Goal: Task Accomplishment & Management: Manage account settings

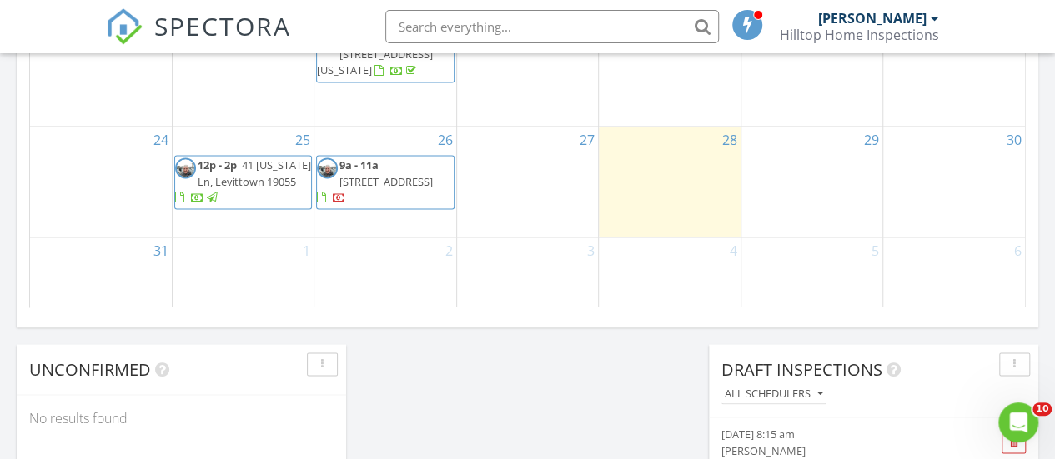
scroll to position [1228, 0]
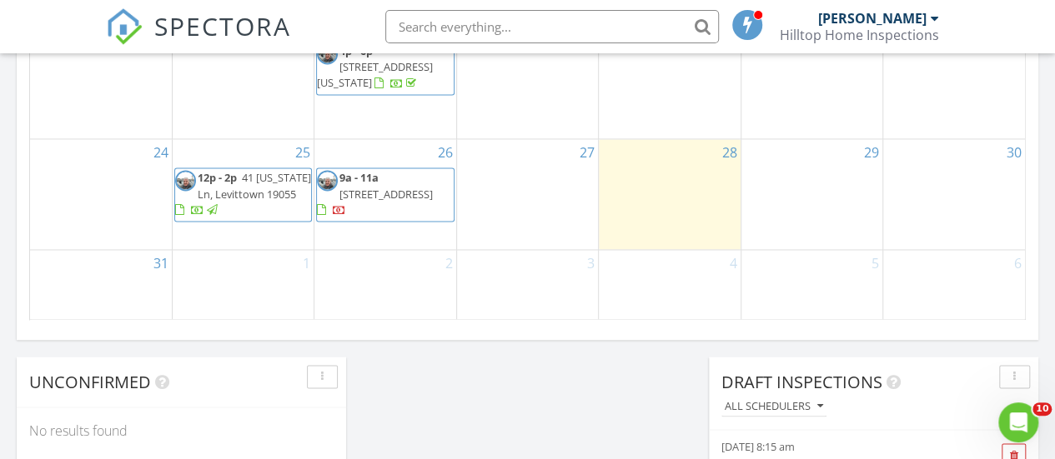
click at [228, 185] on span "12p - 2p" at bounding box center [217, 177] width 39 height 15
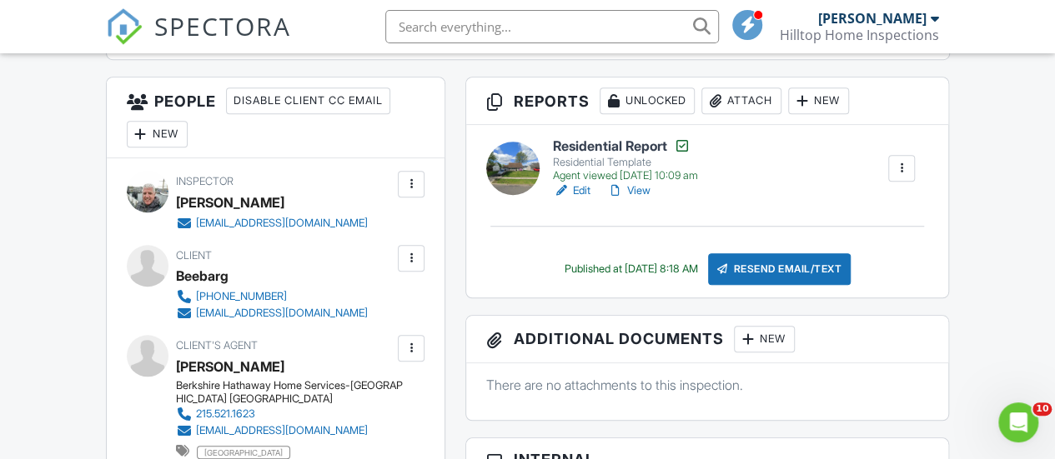
click at [638, 199] on link "View" at bounding box center [628, 191] width 43 height 17
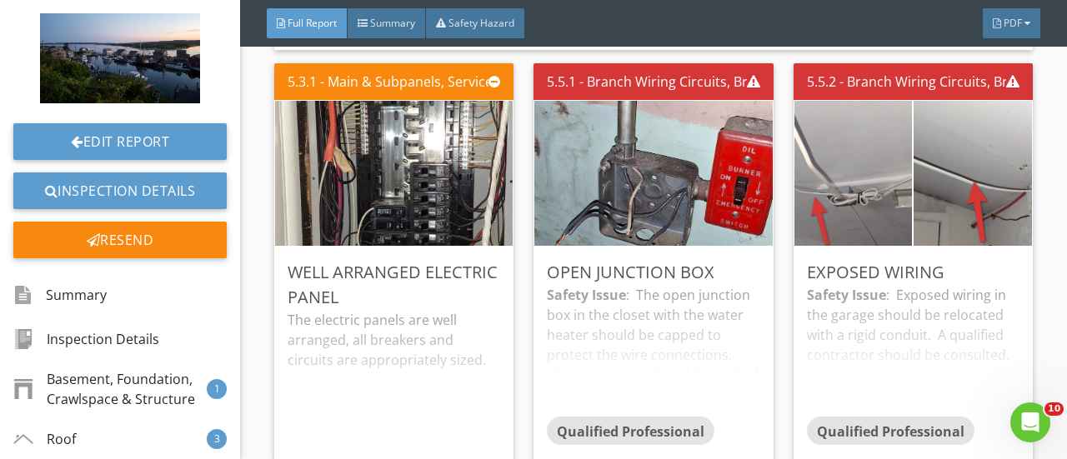
scroll to position [5056, 0]
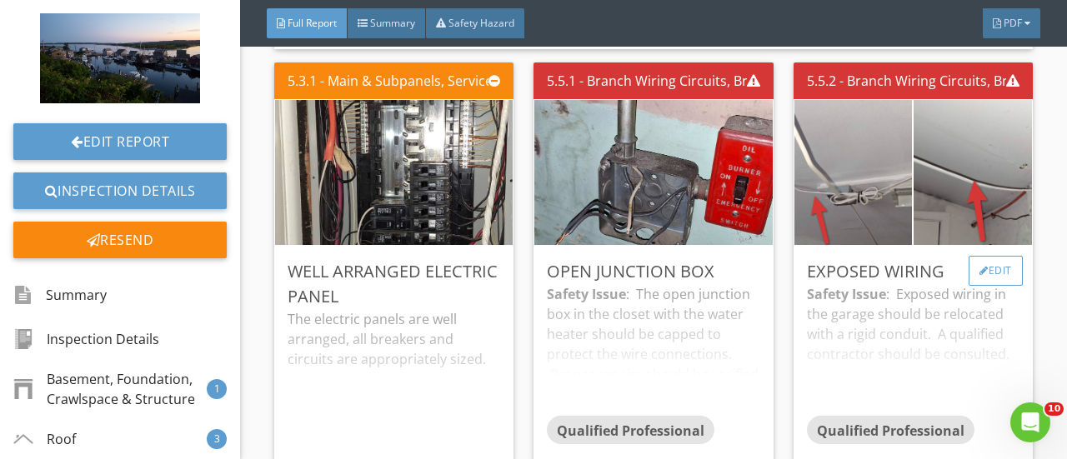
click at [980, 276] on div at bounding box center [984, 271] width 9 height 10
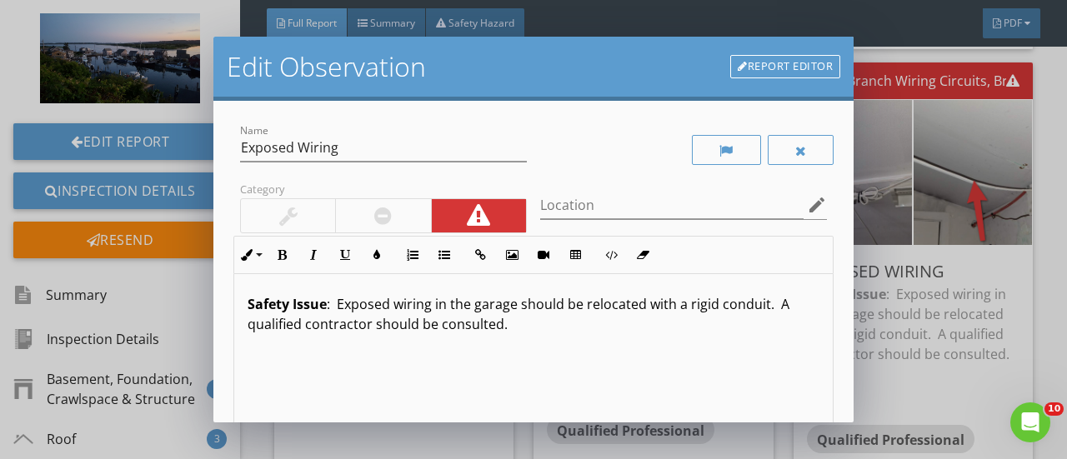
click at [841, 385] on div "Name Exposed Wiring Category Location edit Inline Style XLarge Large Normal Sma…" at bounding box center [533, 262] width 640 height 322
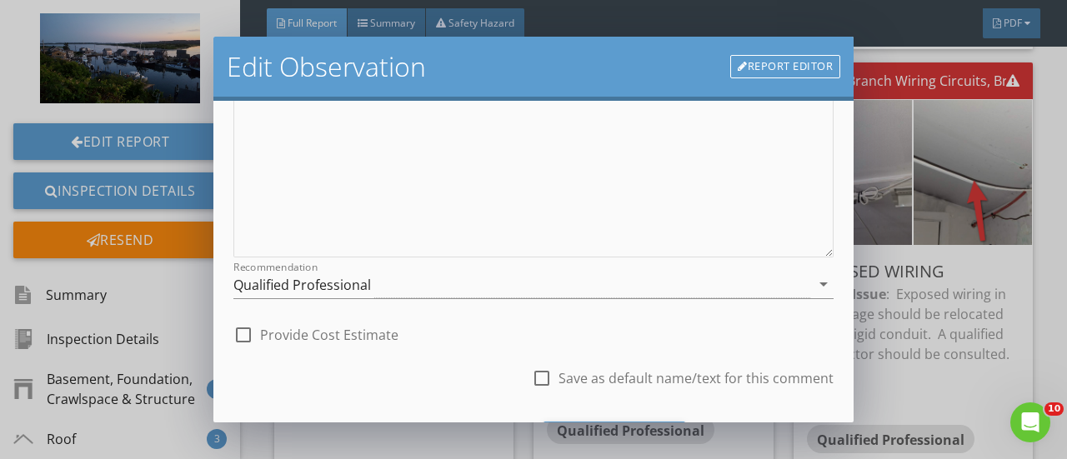
click at [247, 333] on div at bounding box center [243, 335] width 28 height 28
checkbox input "true"
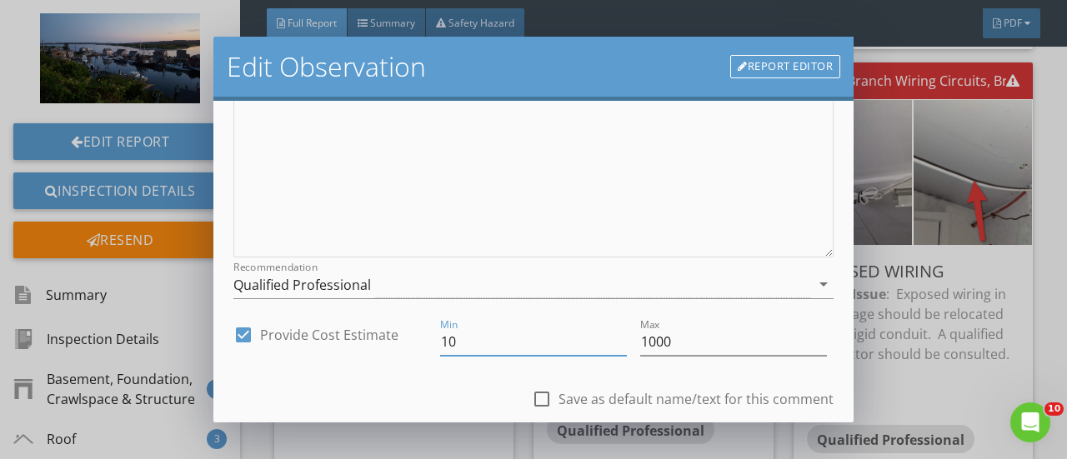
click at [490, 332] on input "10" at bounding box center [533, 343] width 187 height 28
type input "1"
type input "300"
click at [671, 344] on input "1000" at bounding box center [733, 343] width 187 height 28
type input "1"
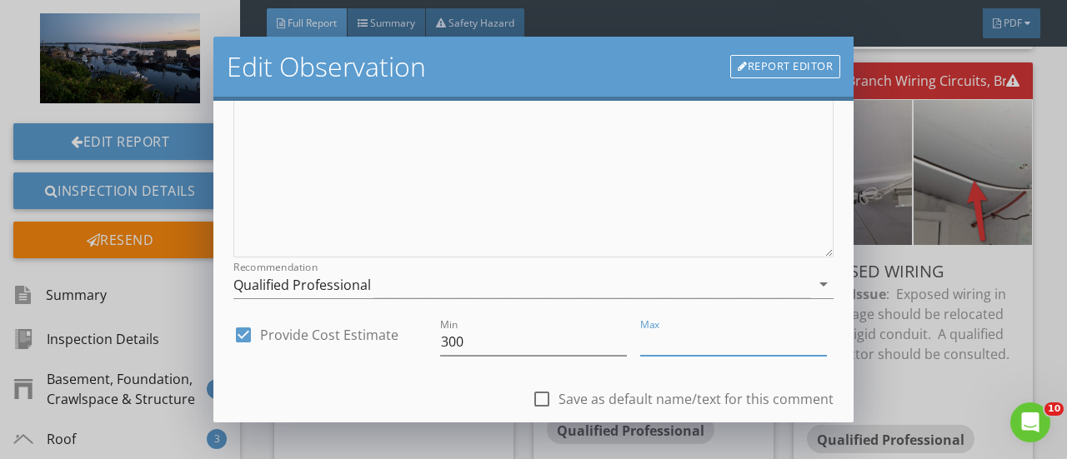
type input "4"
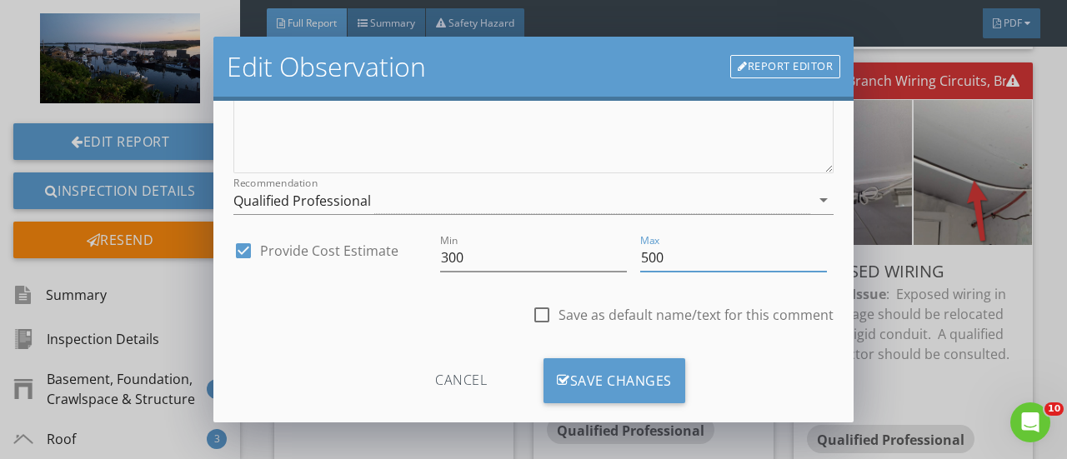
scroll to position [390, 0]
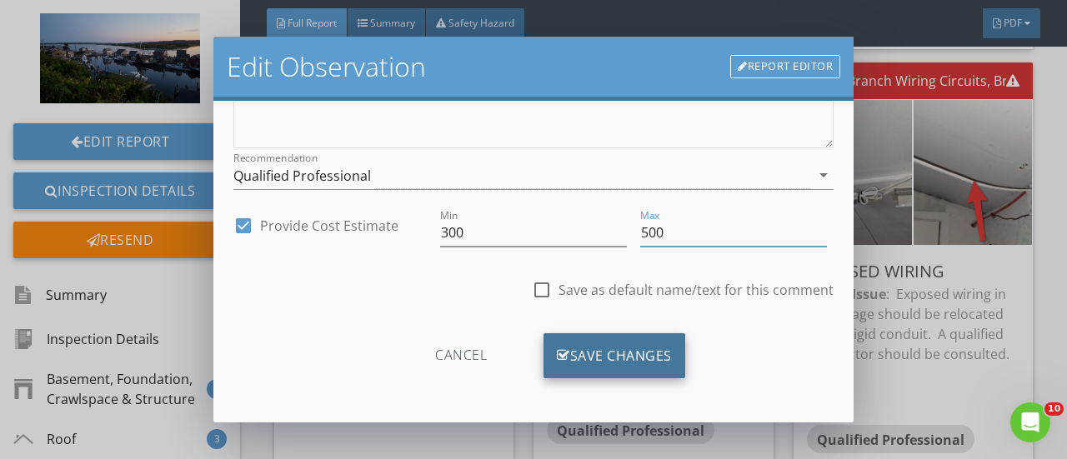
type input "500"
click at [629, 354] on div "Save Changes" at bounding box center [615, 356] width 142 height 45
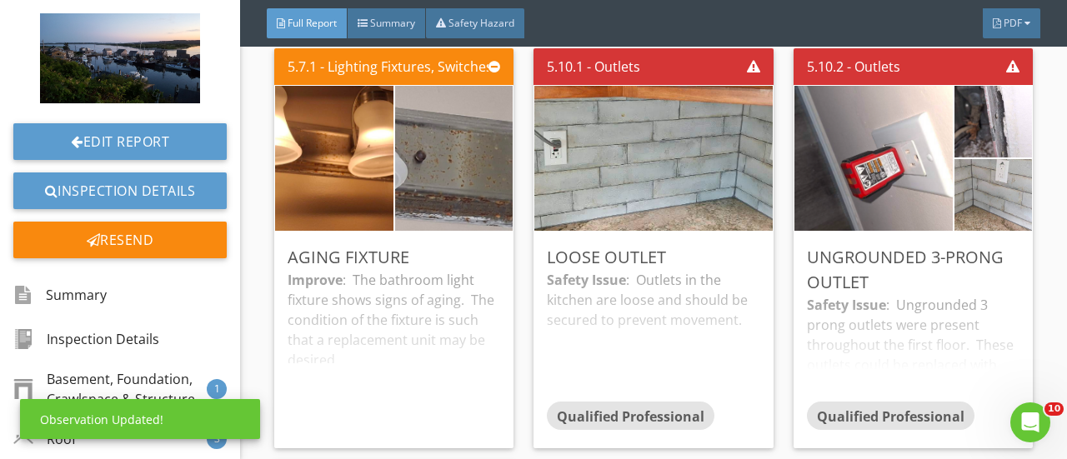
scroll to position [5536, 0]
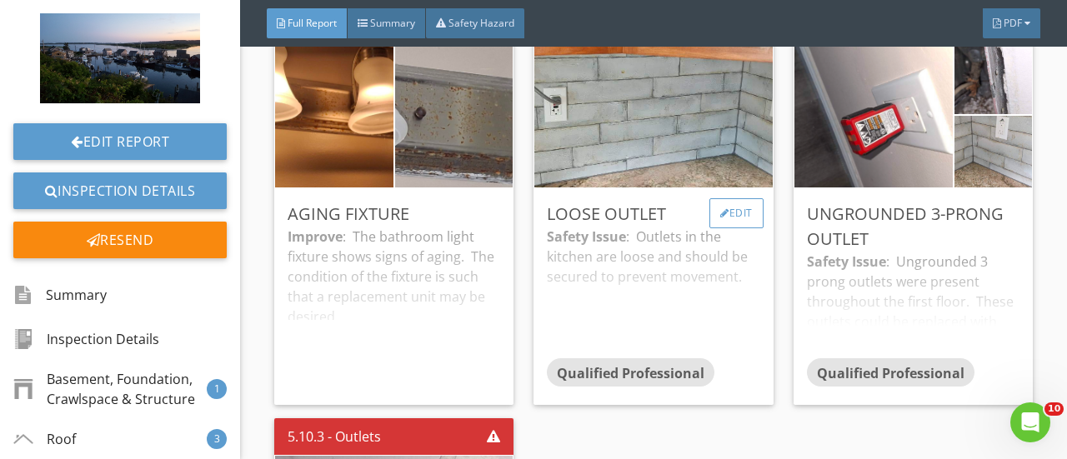
click at [722, 228] on div "Edit" at bounding box center [737, 213] width 54 height 30
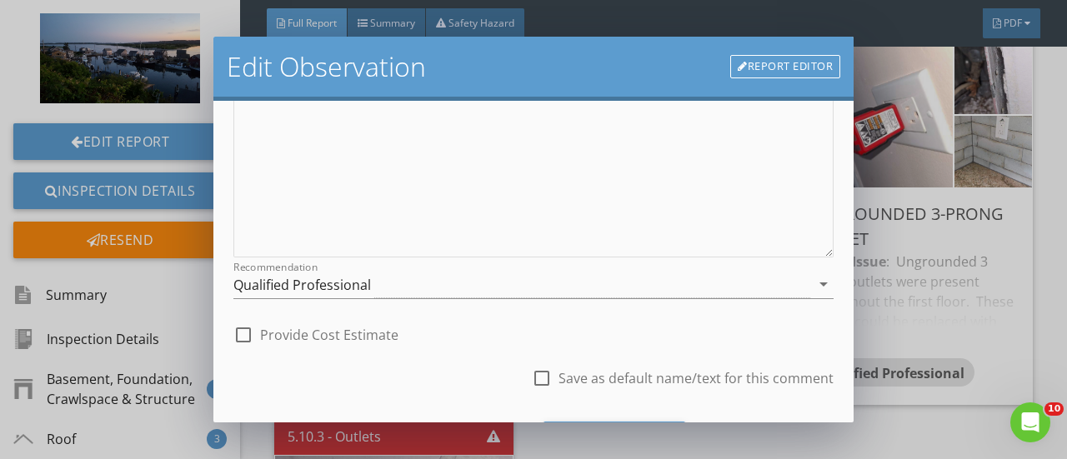
scroll to position [369, 0]
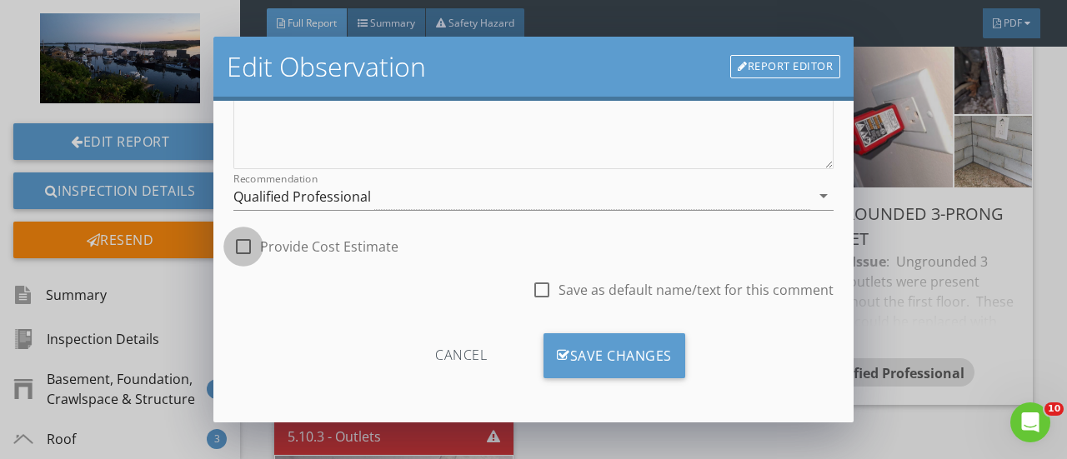
click at [243, 241] on div at bounding box center [243, 247] width 28 height 28
checkbox input "true"
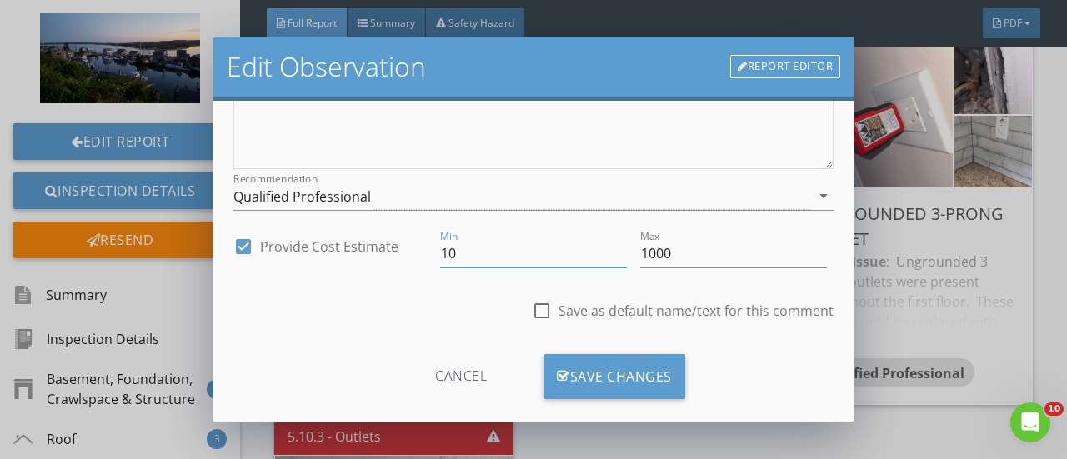
click at [465, 251] on input "10" at bounding box center [533, 254] width 187 height 28
type input "150"
click at [670, 250] on input "1000" at bounding box center [733, 254] width 187 height 28
type input "1"
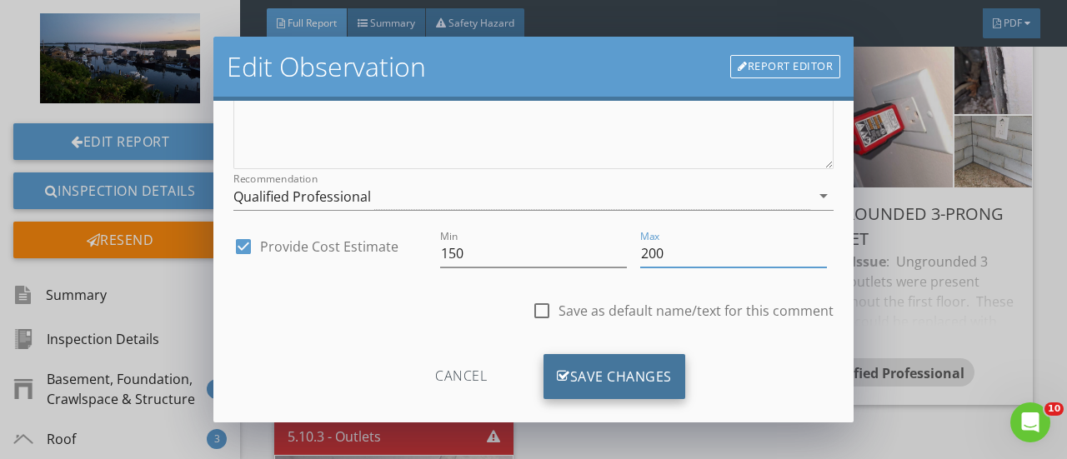
type input "200"
click at [609, 359] on div "Save Changes" at bounding box center [615, 376] width 142 height 45
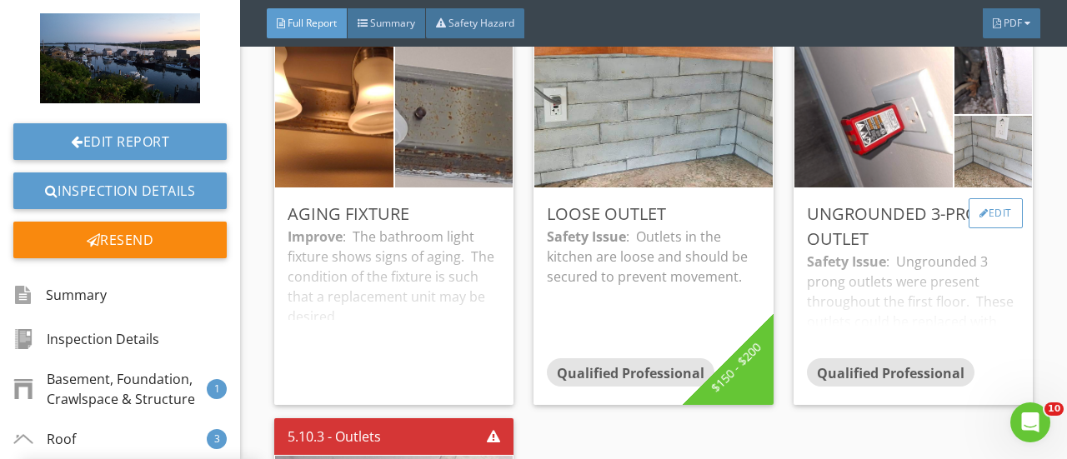
click at [972, 228] on div "Edit" at bounding box center [996, 213] width 54 height 30
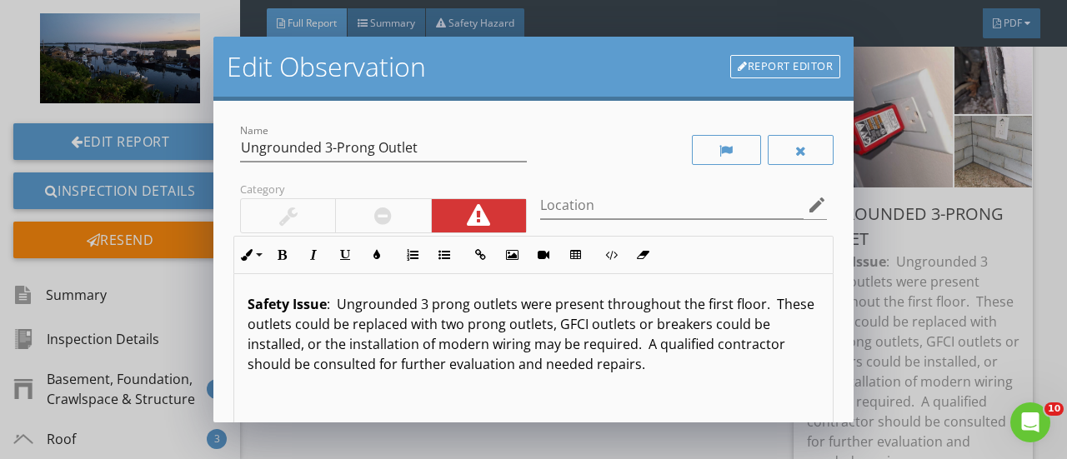
scroll to position [281, 0]
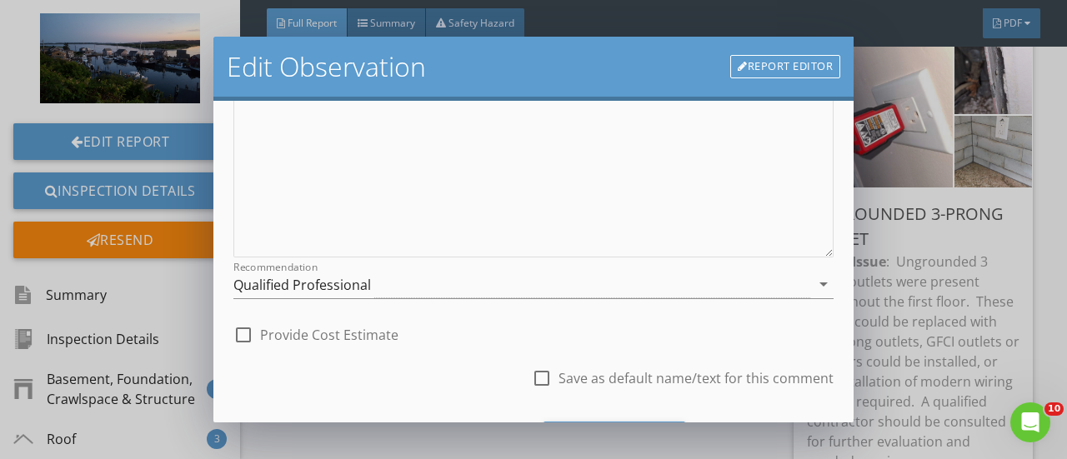
click at [244, 335] on div at bounding box center [243, 335] width 28 height 28
checkbox input "true"
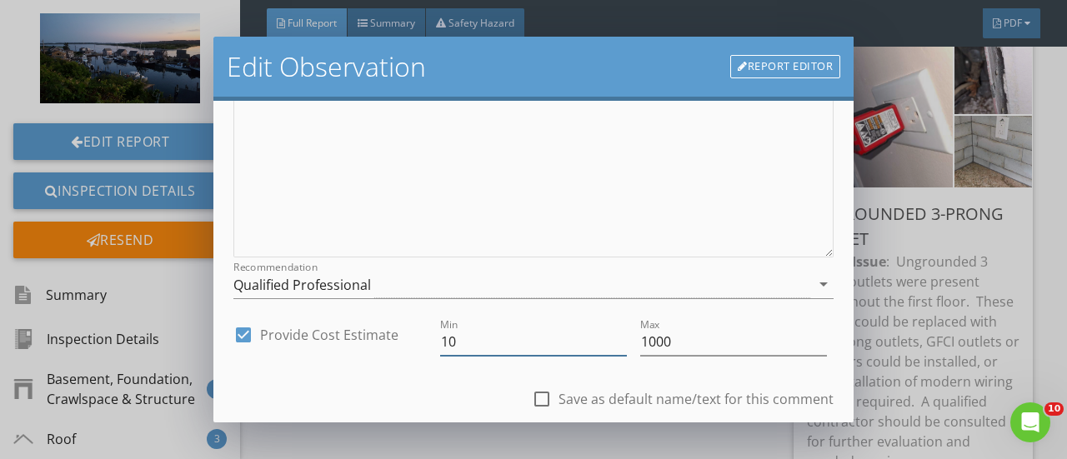
click at [475, 336] on input "10" at bounding box center [533, 343] width 187 height 28
type input "1"
type input "1500"
click at [675, 340] on input "1000" at bounding box center [733, 343] width 187 height 28
type input "1"
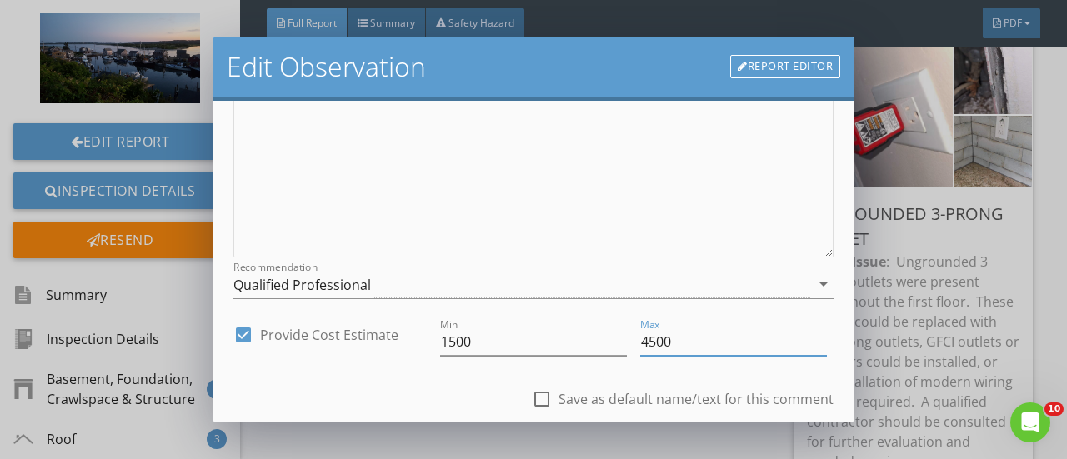
scroll to position [389, 0]
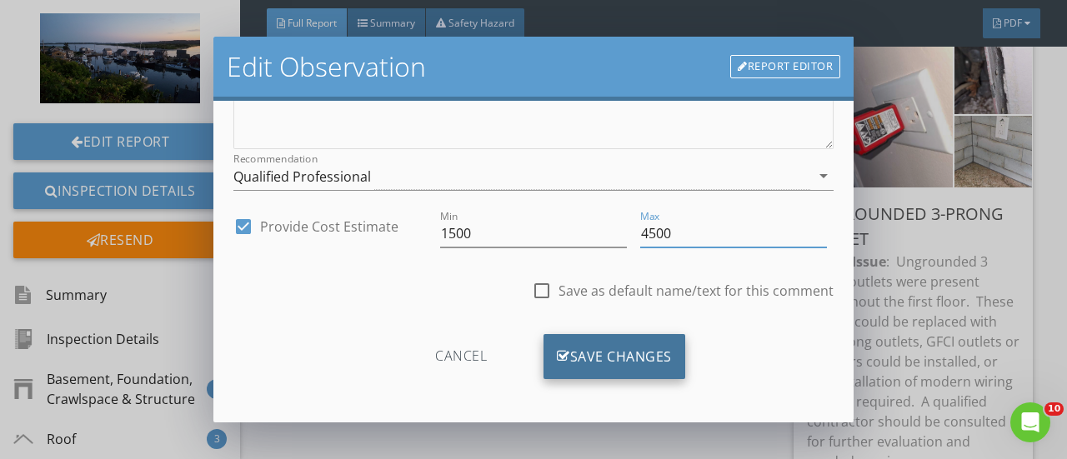
type input "4500"
click at [610, 353] on div "Save Changes" at bounding box center [615, 356] width 142 height 45
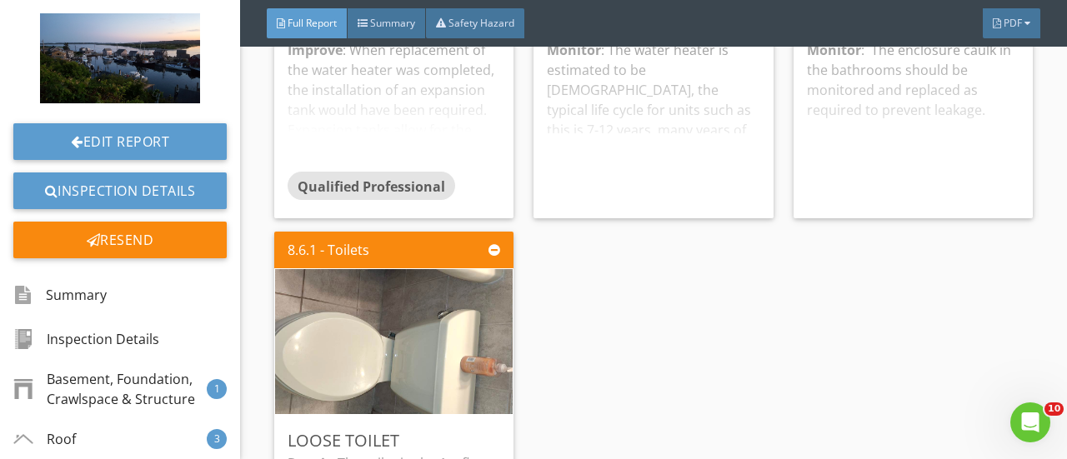
scroll to position [8716, 0]
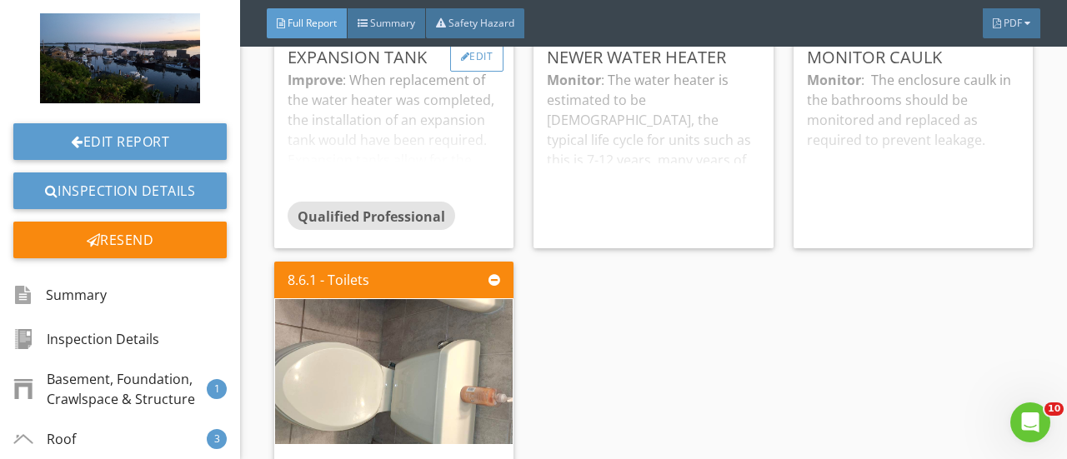
click at [473, 72] on div "Edit" at bounding box center [477, 57] width 54 height 30
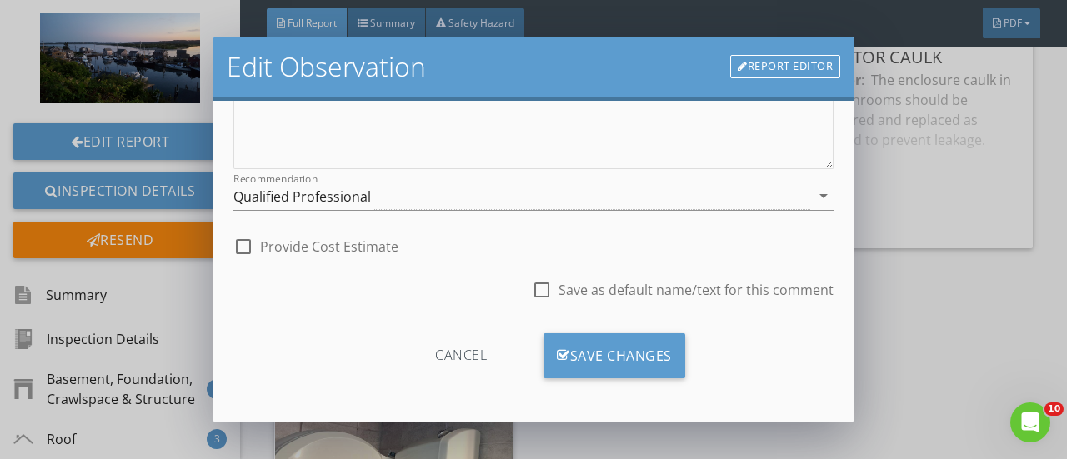
scroll to position [369, 0]
click at [237, 249] on div at bounding box center [243, 247] width 28 height 28
checkbox input "true"
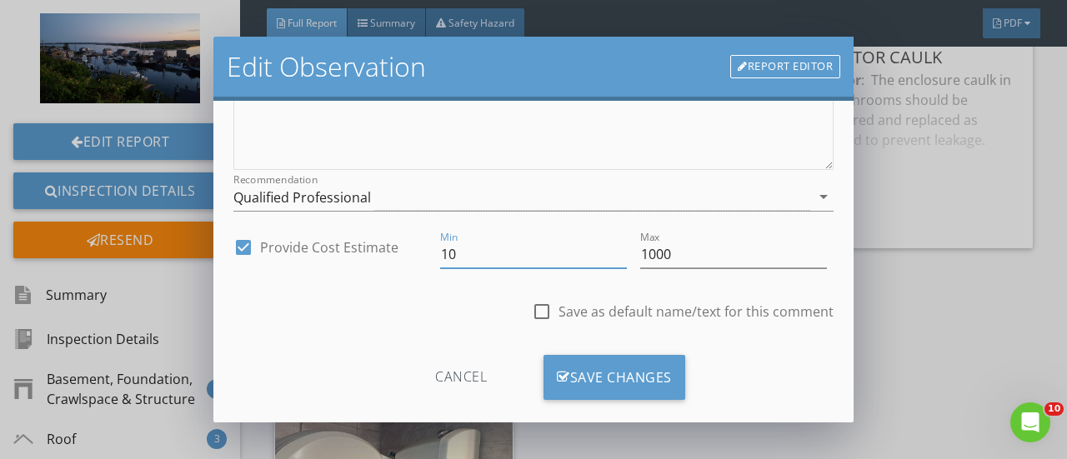
click at [459, 253] on input "10" at bounding box center [533, 255] width 187 height 28
type input "150"
click at [673, 249] on input "1000" at bounding box center [733, 255] width 187 height 28
type input "1"
type input "25"
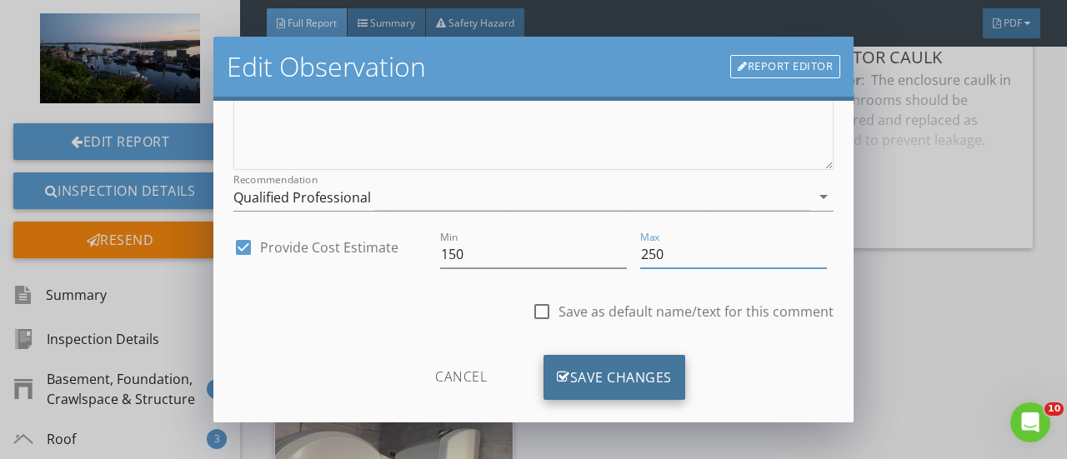
type input "250"
click at [614, 378] on div "Save Changes" at bounding box center [615, 377] width 142 height 45
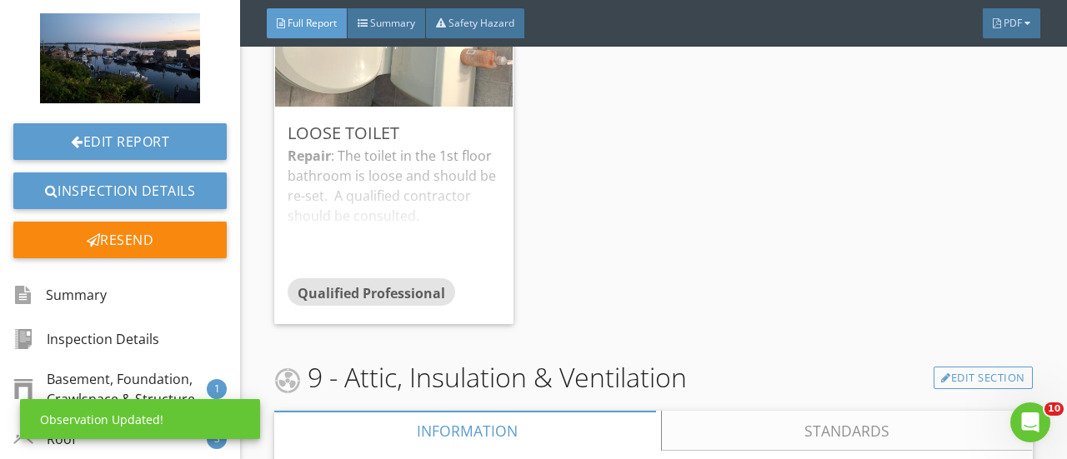
scroll to position [9144, 0]
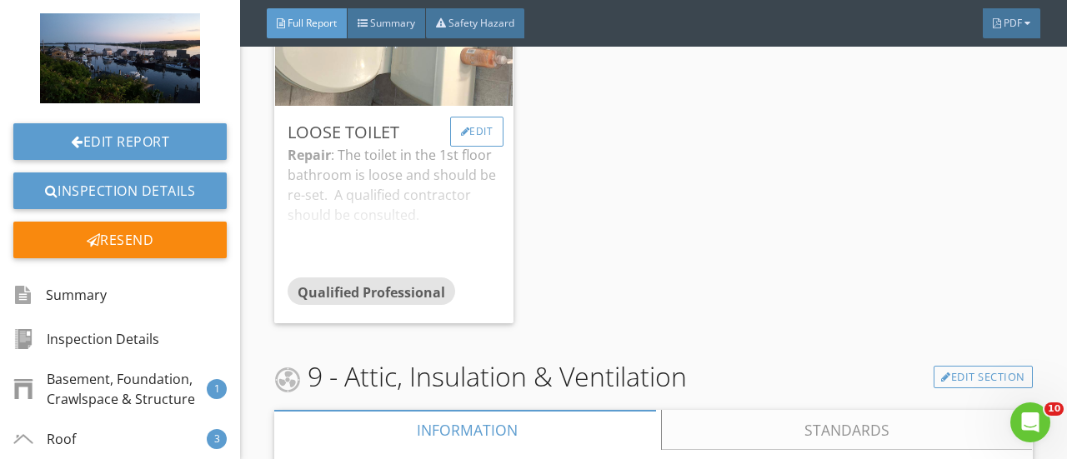
click at [477, 147] on div "Edit" at bounding box center [477, 132] width 54 height 30
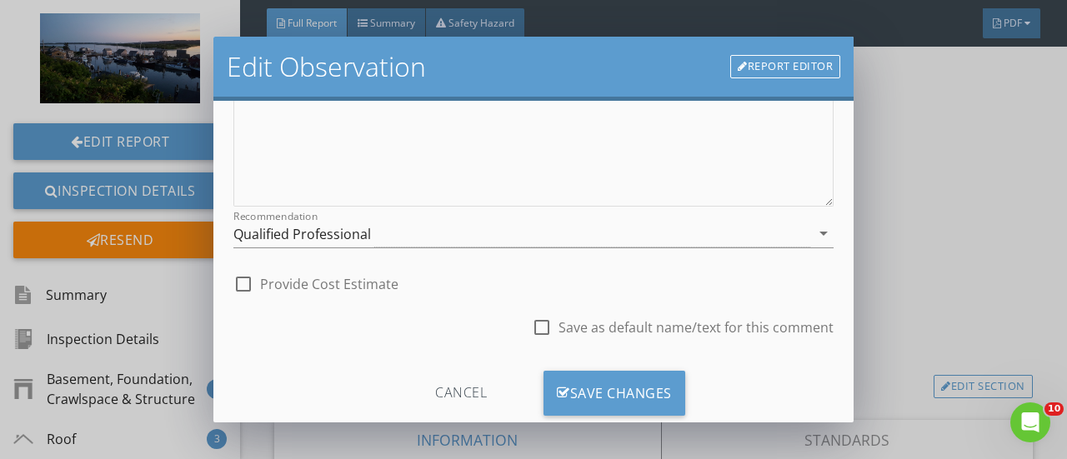
scroll to position [369, 0]
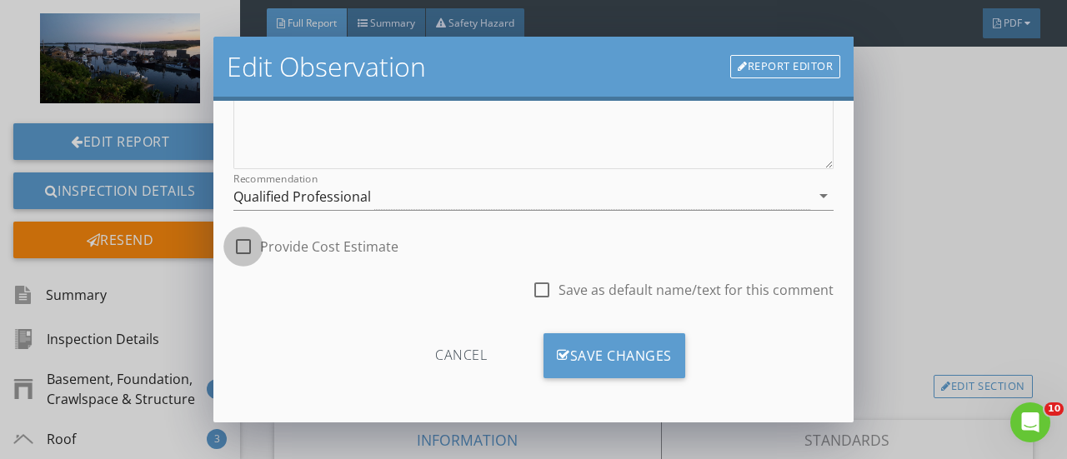
click at [247, 253] on div at bounding box center [243, 247] width 28 height 28
checkbox input "true"
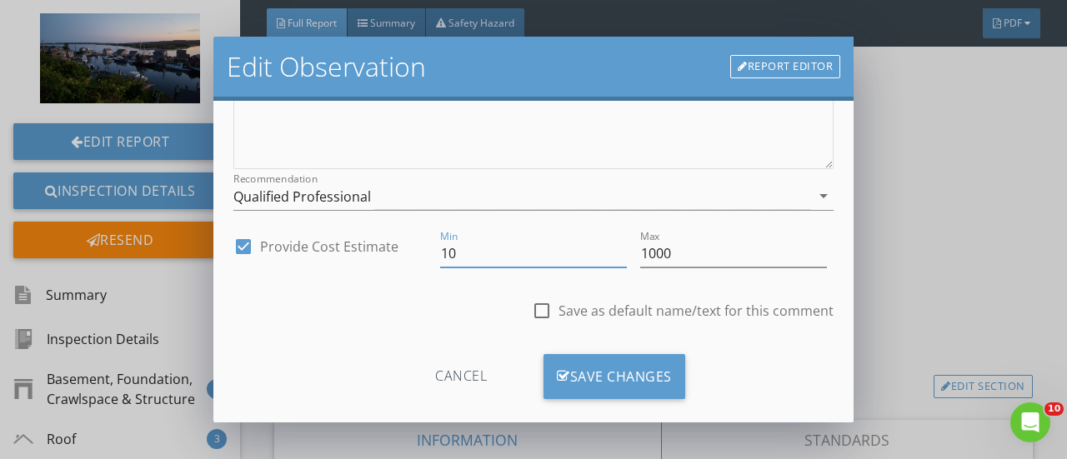
click at [450, 249] on input "10" at bounding box center [533, 254] width 187 height 28
type input "100"
click at [672, 243] on input "1000" at bounding box center [733, 254] width 187 height 28
type input "1"
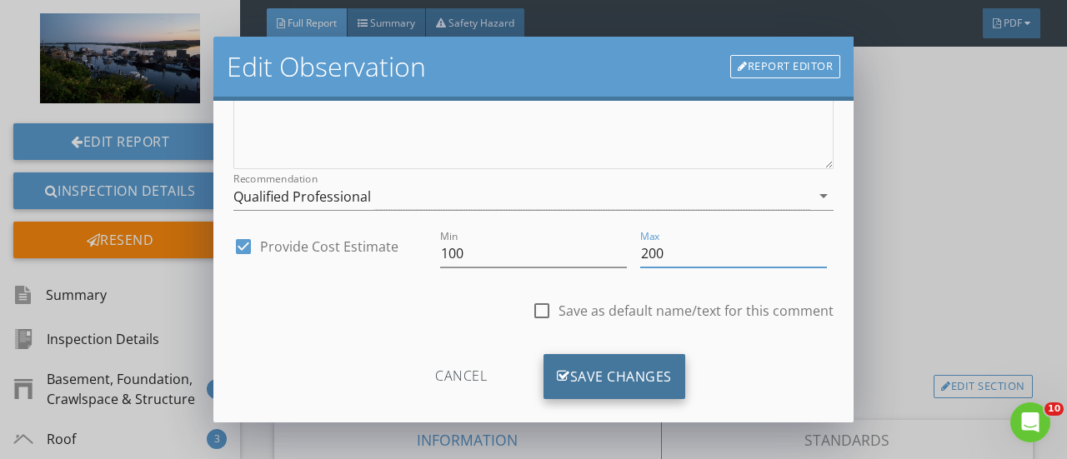
type input "200"
click at [637, 370] on div "Save Changes" at bounding box center [615, 376] width 142 height 45
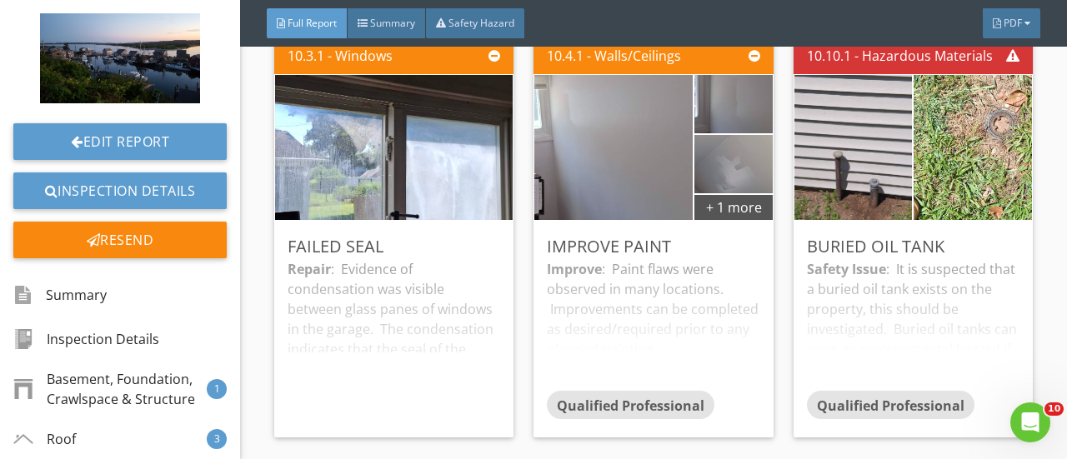
scroll to position [10766, 0]
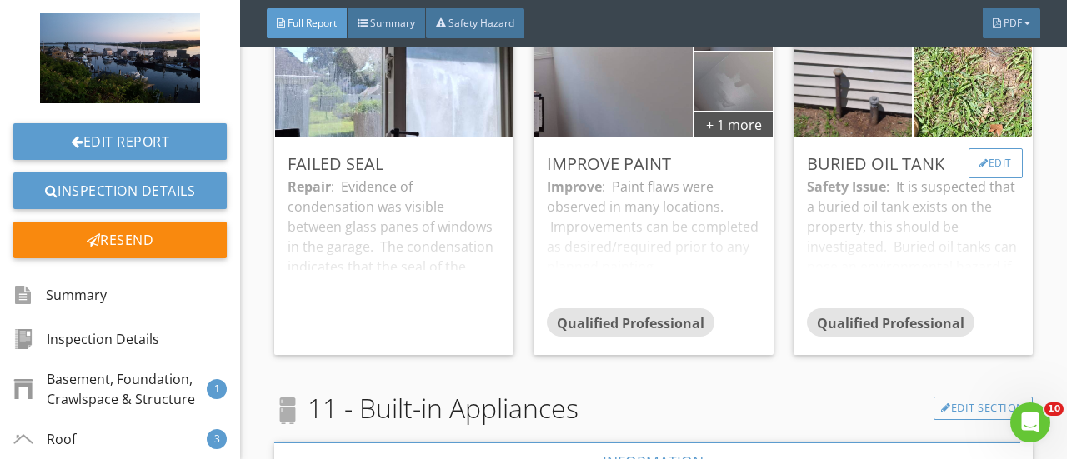
click at [986, 178] on div "Edit" at bounding box center [996, 163] width 54 height 30
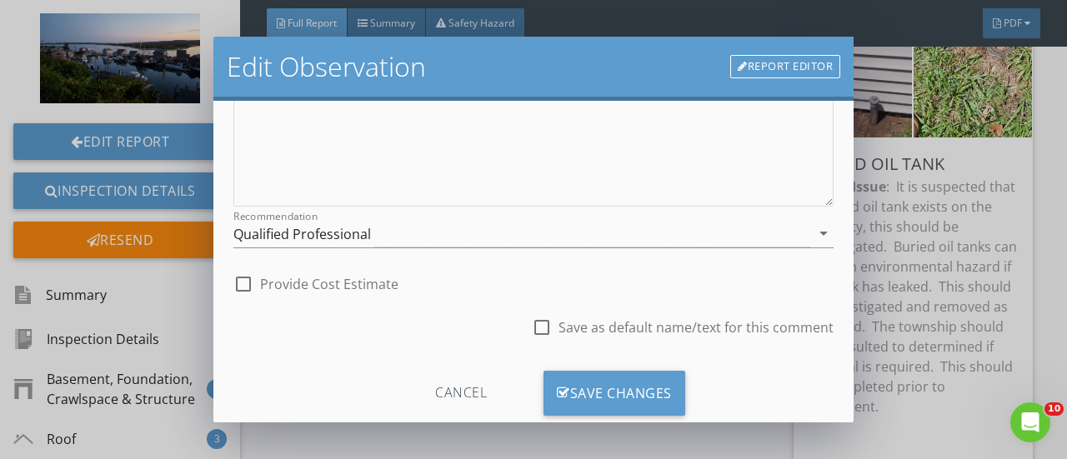
scroll to position [369, 0]
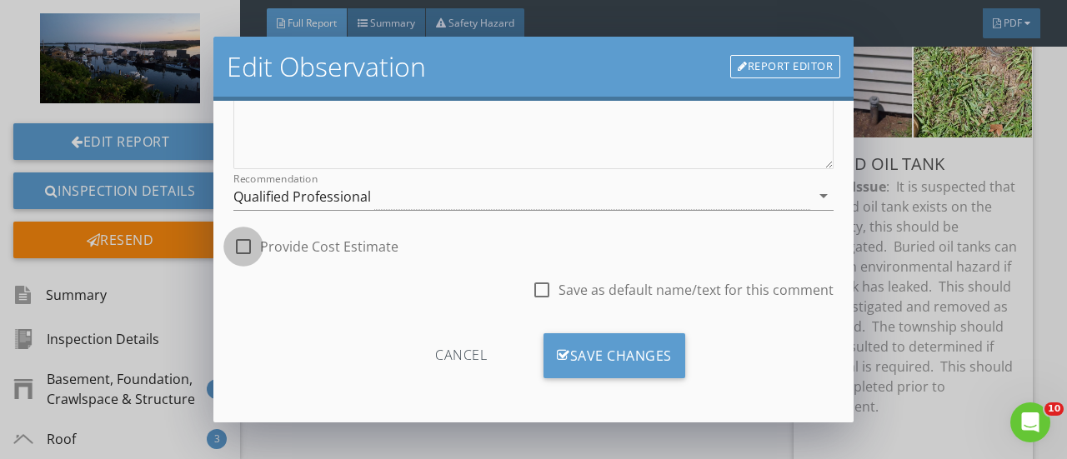
click at [245, 241] on div at bounding box center [243, 247] width 28 height 28
checkbox input "true"
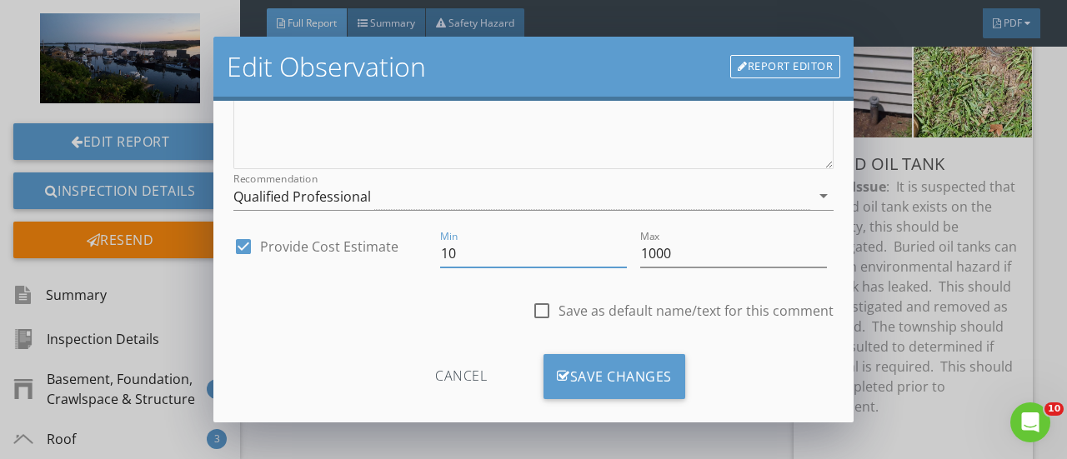
click at [498, 242] on input "10" at bounding box center [533, 254] width 187 height 28
type input "1"
type input "4500"
click at [697, 247] on input "1000" at bounding box center [733, 254] width 187 height 28
click at [646, 259] on input "10000" at bounding box center [733, 254] width 187 height 28
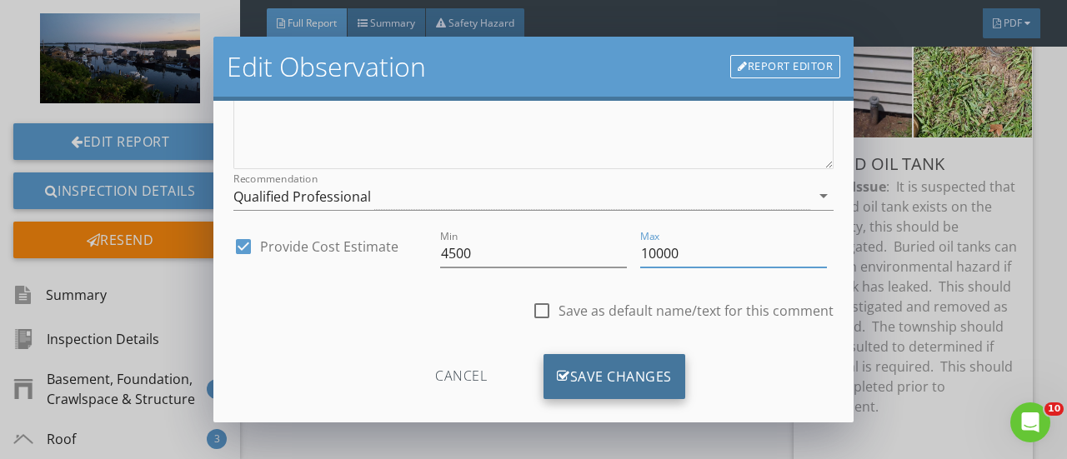
type input "10000"
click at [609, 366] on div "Save Changes" at bounding box center [615, 376] width 142 height 45
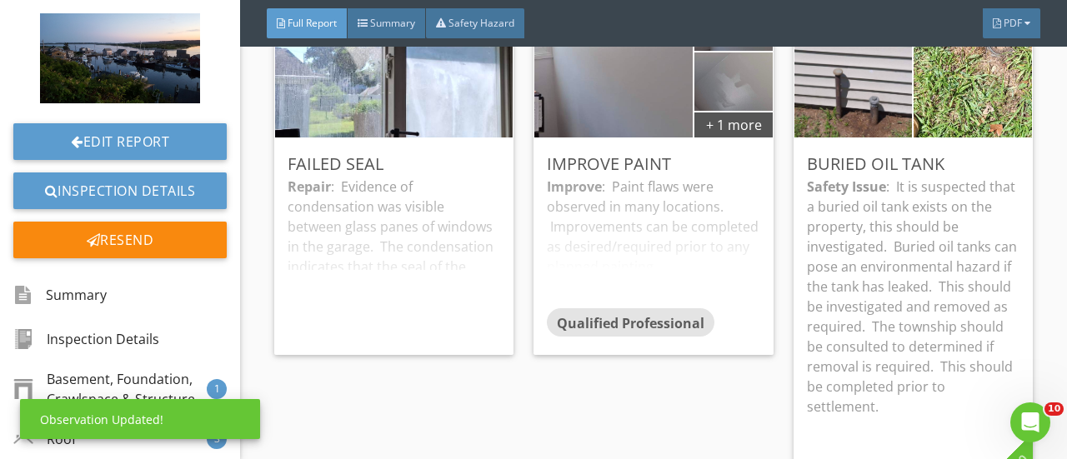
scroll to position [193, 0]
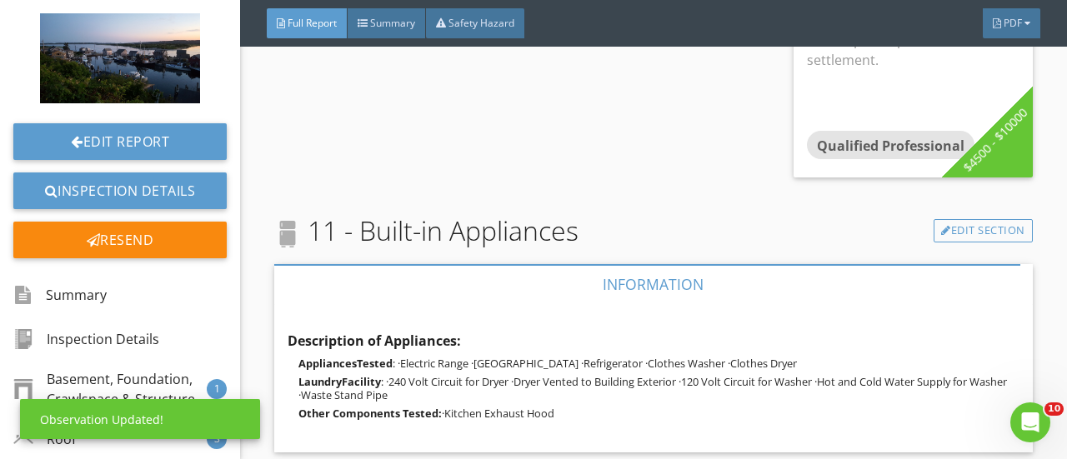
click at [771, 407] on p "Other Components Tested: ·Kitchen Exhaust Hood" at bounding box center [659, 413] width 721 height 13
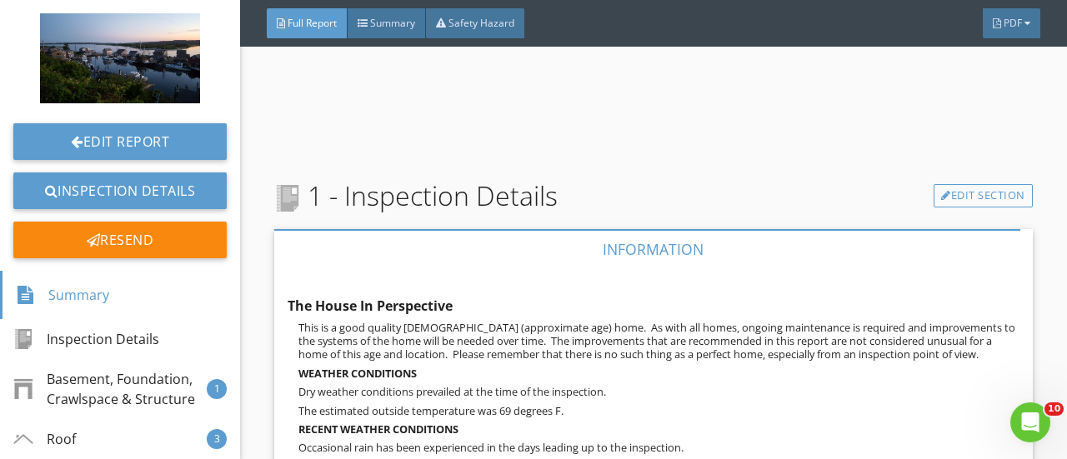
scroll to position [1172, 0]
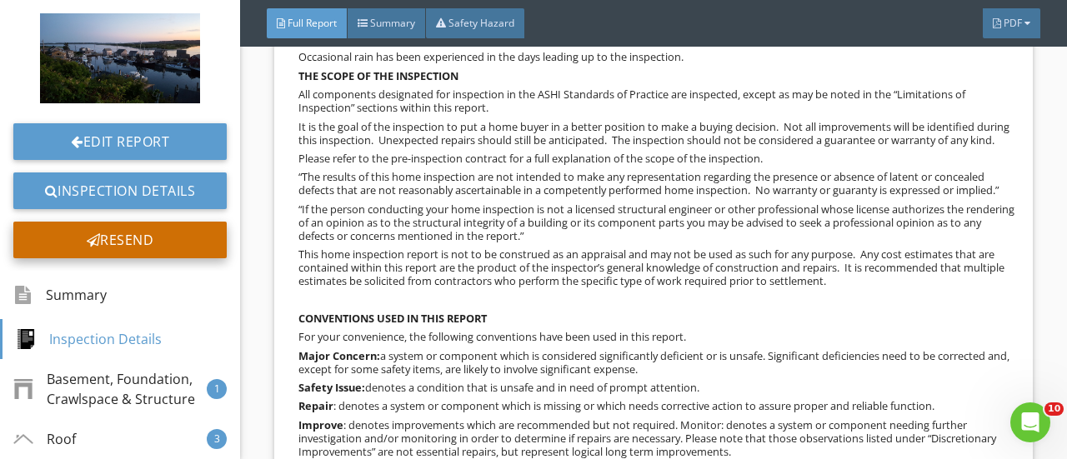
click at [113, 230] on div "Resend" at bounding box center [119, 240] width 213 height 37
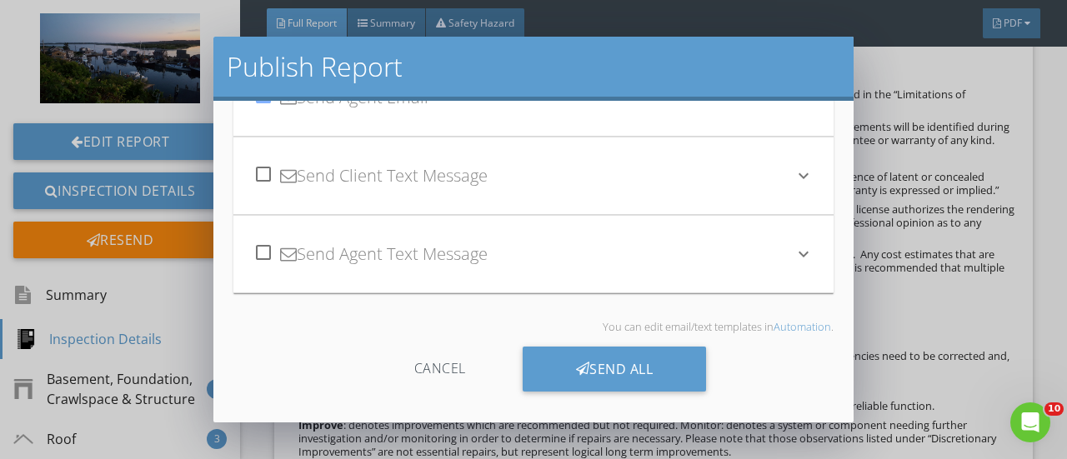
scroll to position [166, 0]
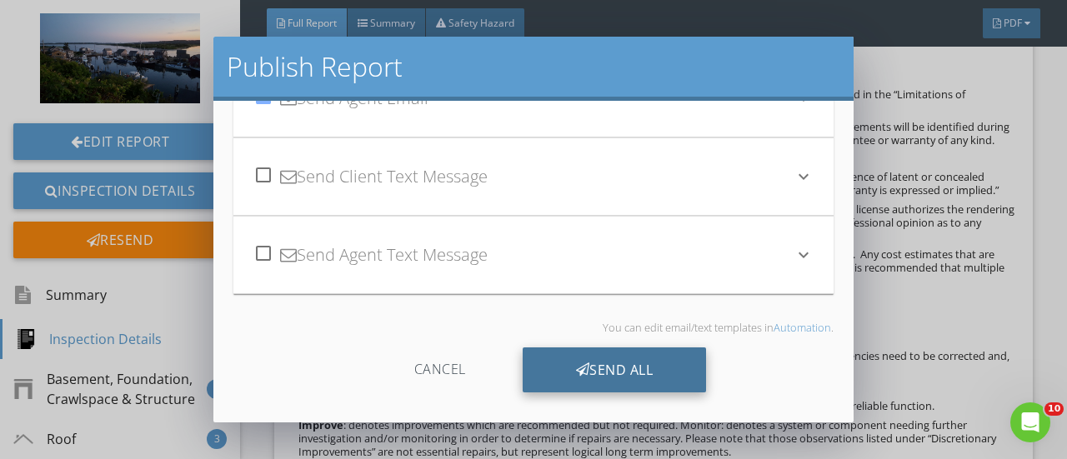
click at [612, 361] on div "Send All" at bounding box center [615, 370] width 184 height 45
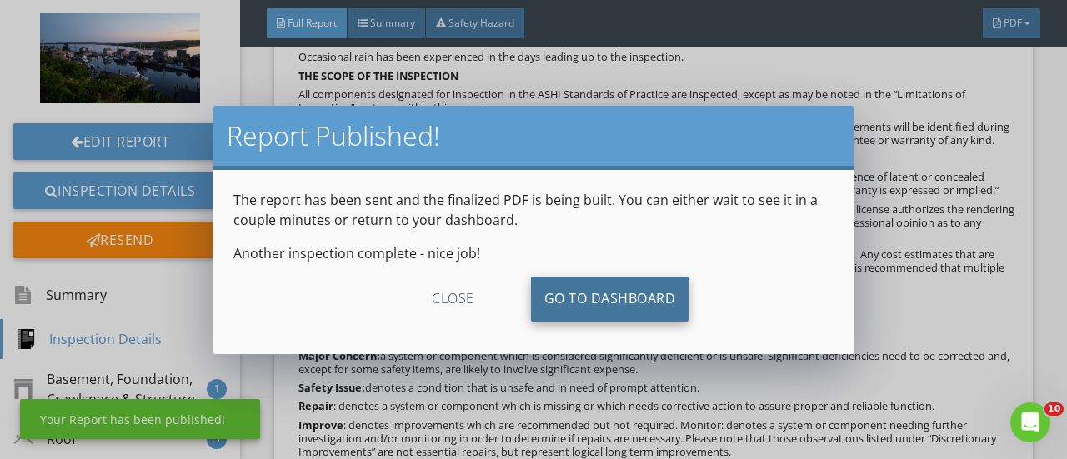
click at [602, 294] on link "Go To Dashboard" at bounding box center [610, 299] width 158 height 45
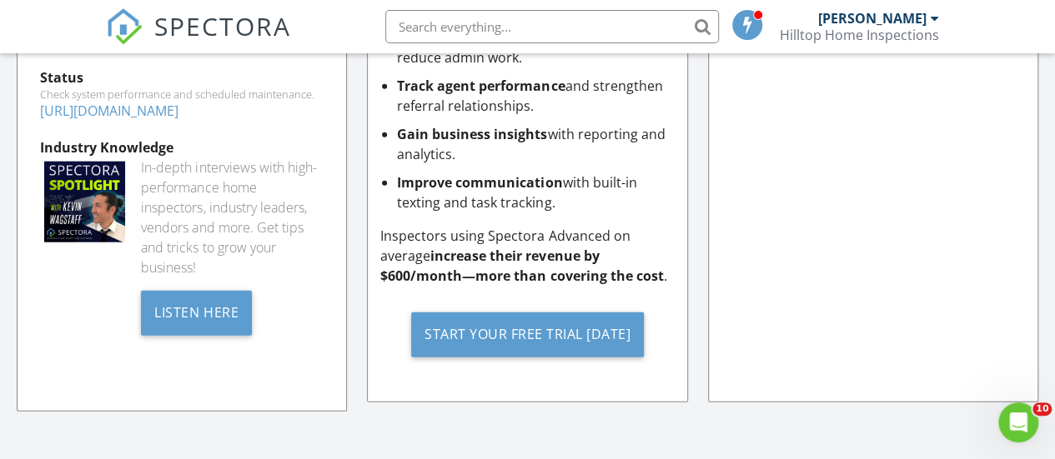
scroll to position [1909, 0]
